Goal: Task Accomplishment & Management: Manage account settings

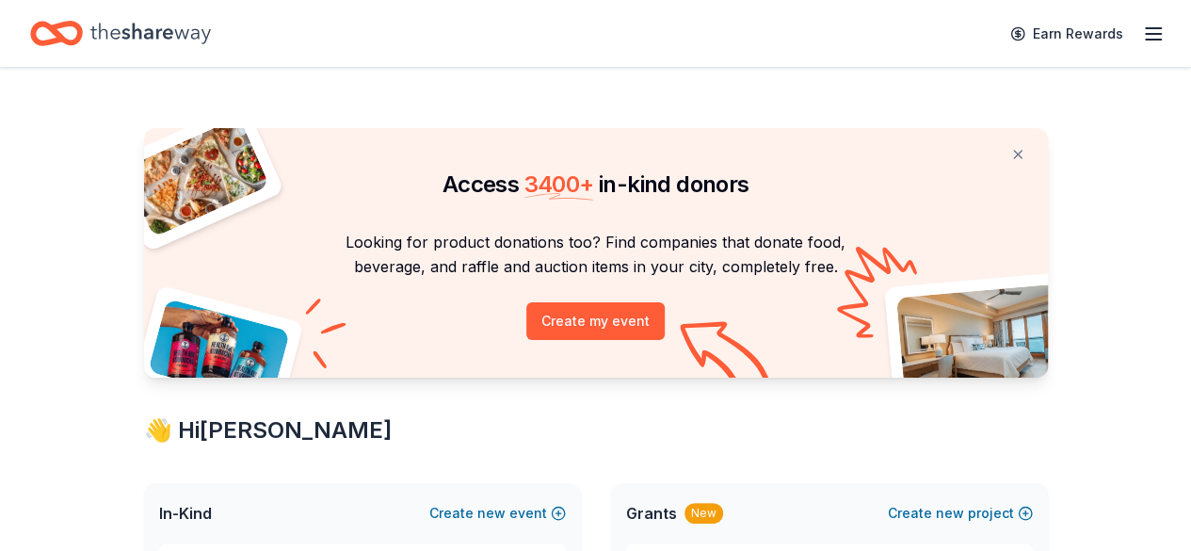
click at [1142, 40] on icon "button" at bounding box center [1153, 34] width 23 height 23
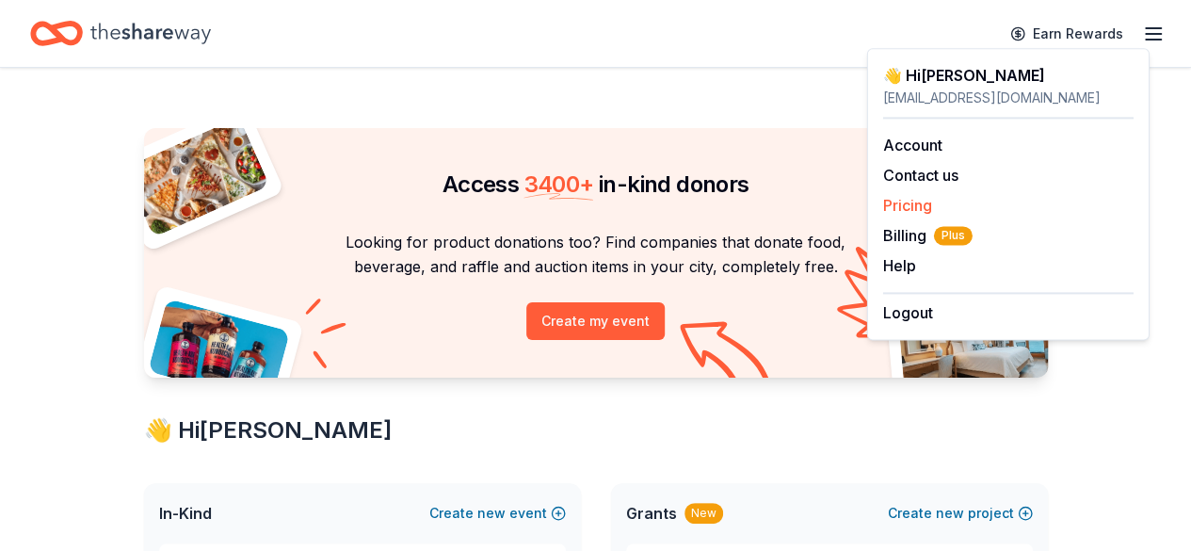
click at [924, 199] on link "Pricing" at bounding box center [907, 205] width 49 height 19
click at [906, 141] on link "Account" at bounding box center [912, 145] width 59 height 19
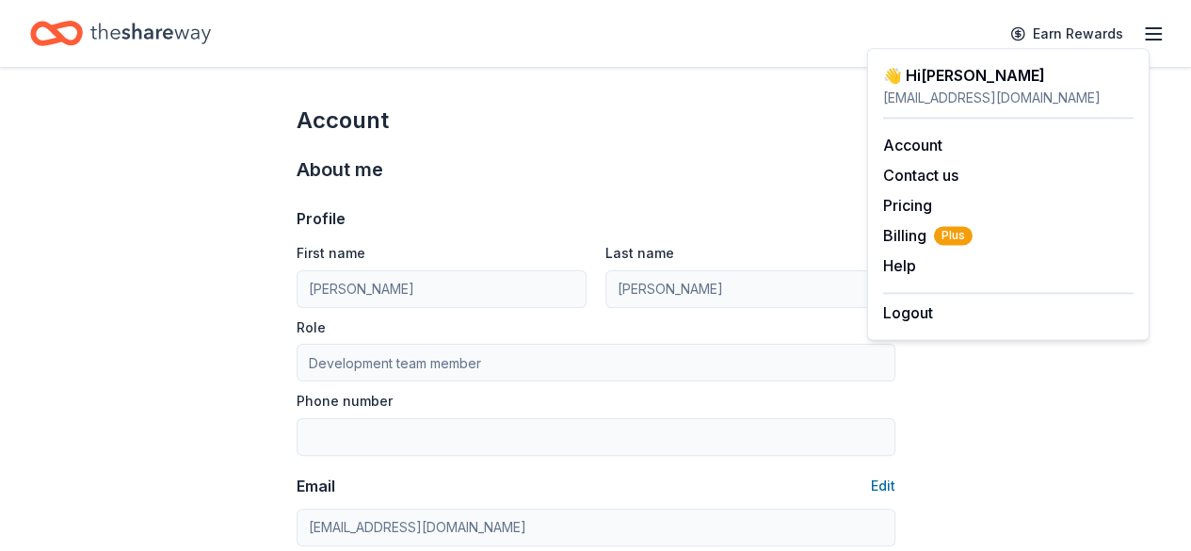
click at [742, 136] on div "About me Profile Edit First name [PERSON_NAME] Last name [PERSON_NAME] Role Dev…" at bounding box center [596, 396] width 599 height 520
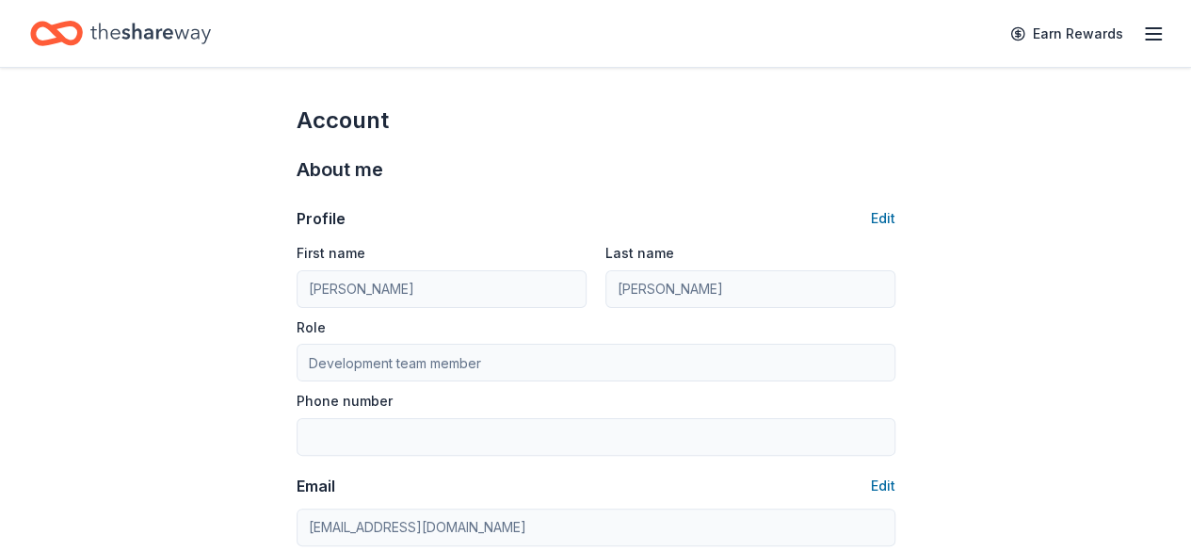
click at [1142, 32] on icon "button" at bounding box center [1153, 34] width 23 height 23
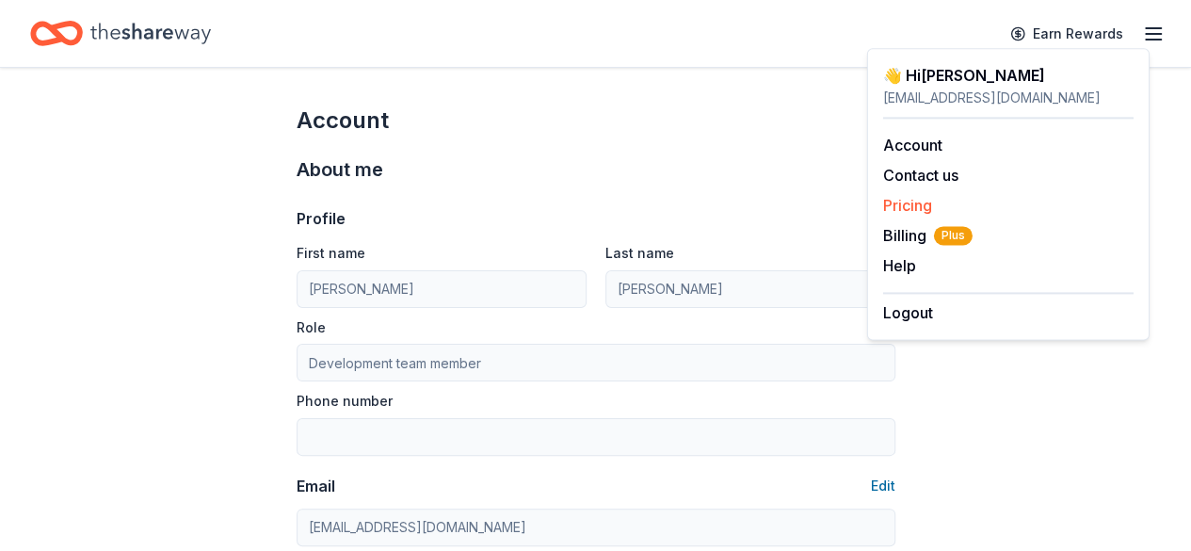
click at [914, 202] on link "Pricing" at bounding box center [907, 205] width 49 height 19
click at [893, 201] on link "Pricing" at bounding box center [907, 205] width 49 height 19
click at [137, 25] on icon "Home" at bounding box center [150, 33] width 121 height 39
